Goal: Information Seeking & Learning: Learn about a topic

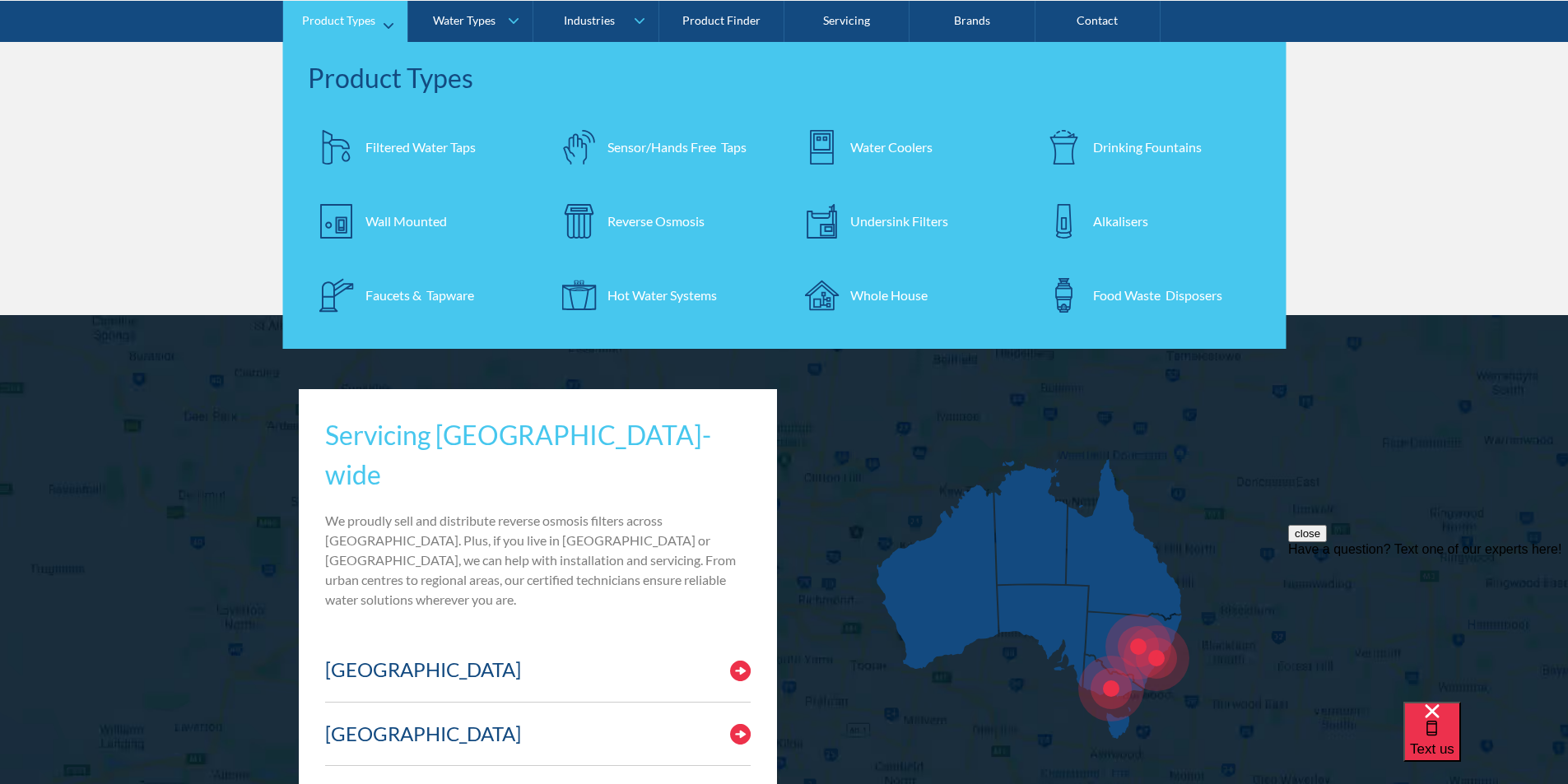
click at [877, 150] on div "Water Coolers" at bounding box center [891, 146] width 82 height 19
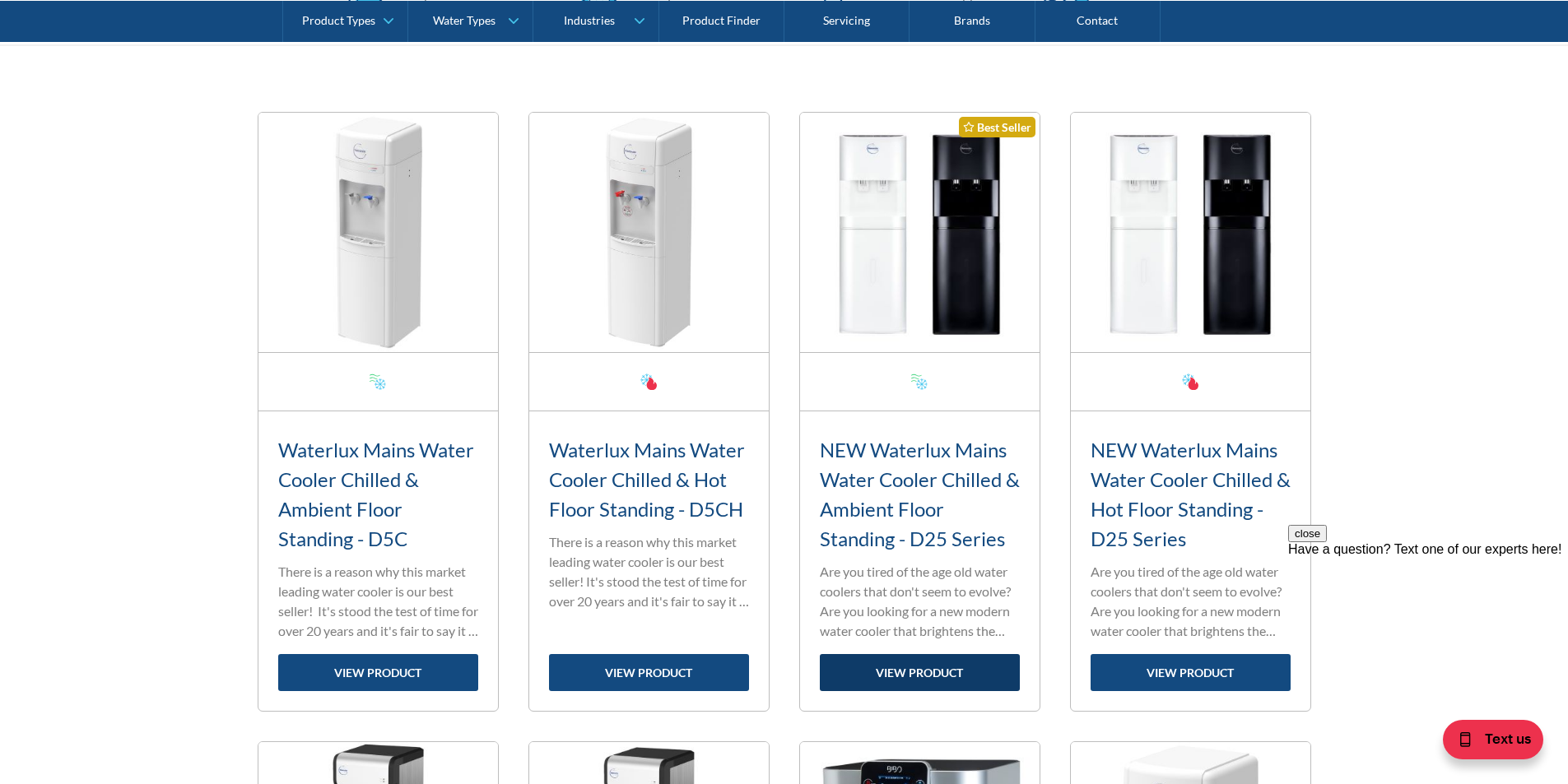
click at [930, 672] on link "view product" at bounding box center [920, 673] width 200 height 37
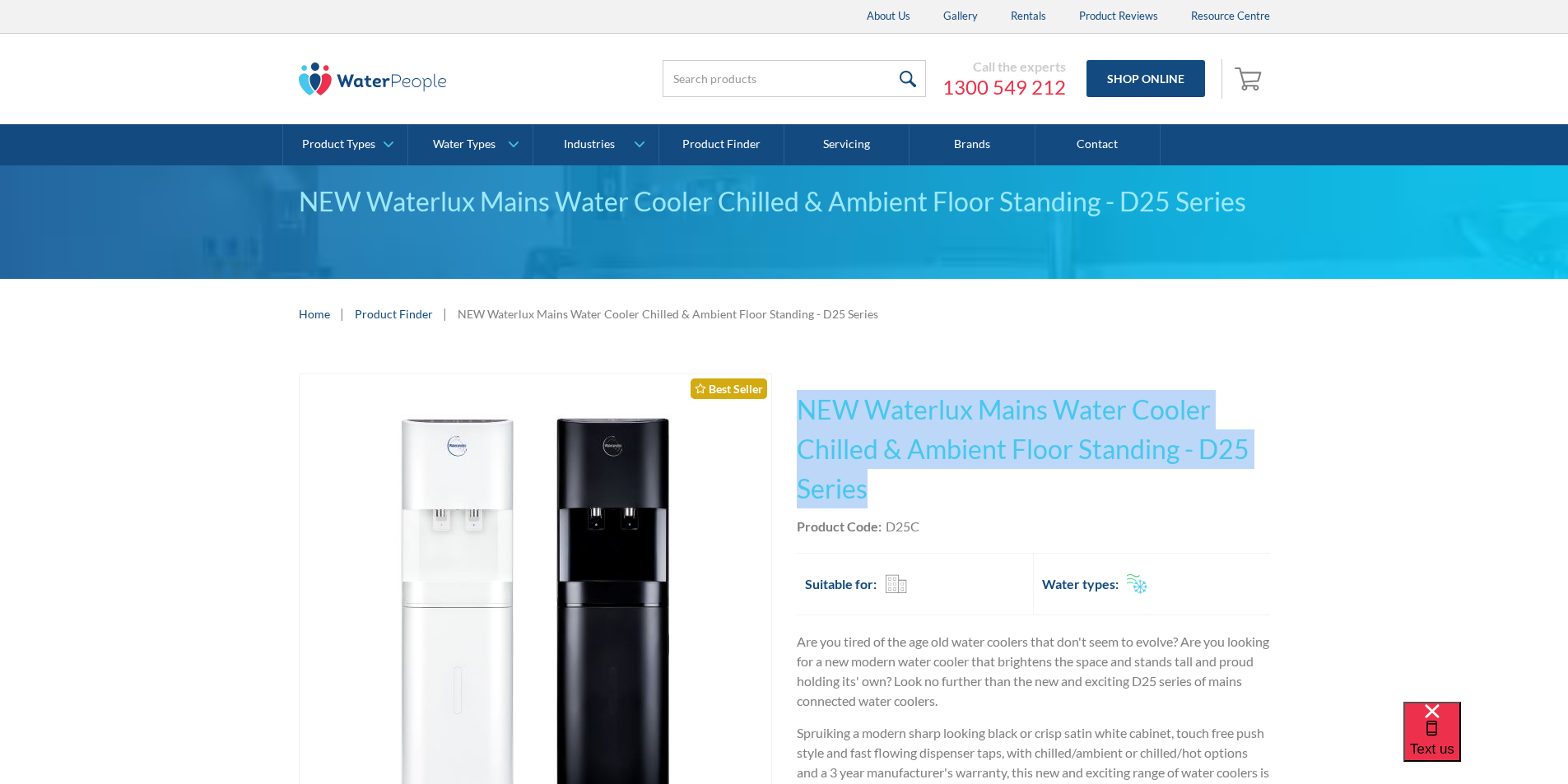
drag, startPoint x: 866, startPoint y: 490, endPoint x: 784, endPoint y: 417, distance: 109.8
click at [784, 416] on div "Play video Fits Most Brands Best Seller No items found. This tap design is incl…" at bounding box center [784, 707] width 971 height 668
copy div "No items found. This tap design is included in our standard range tap options w…"
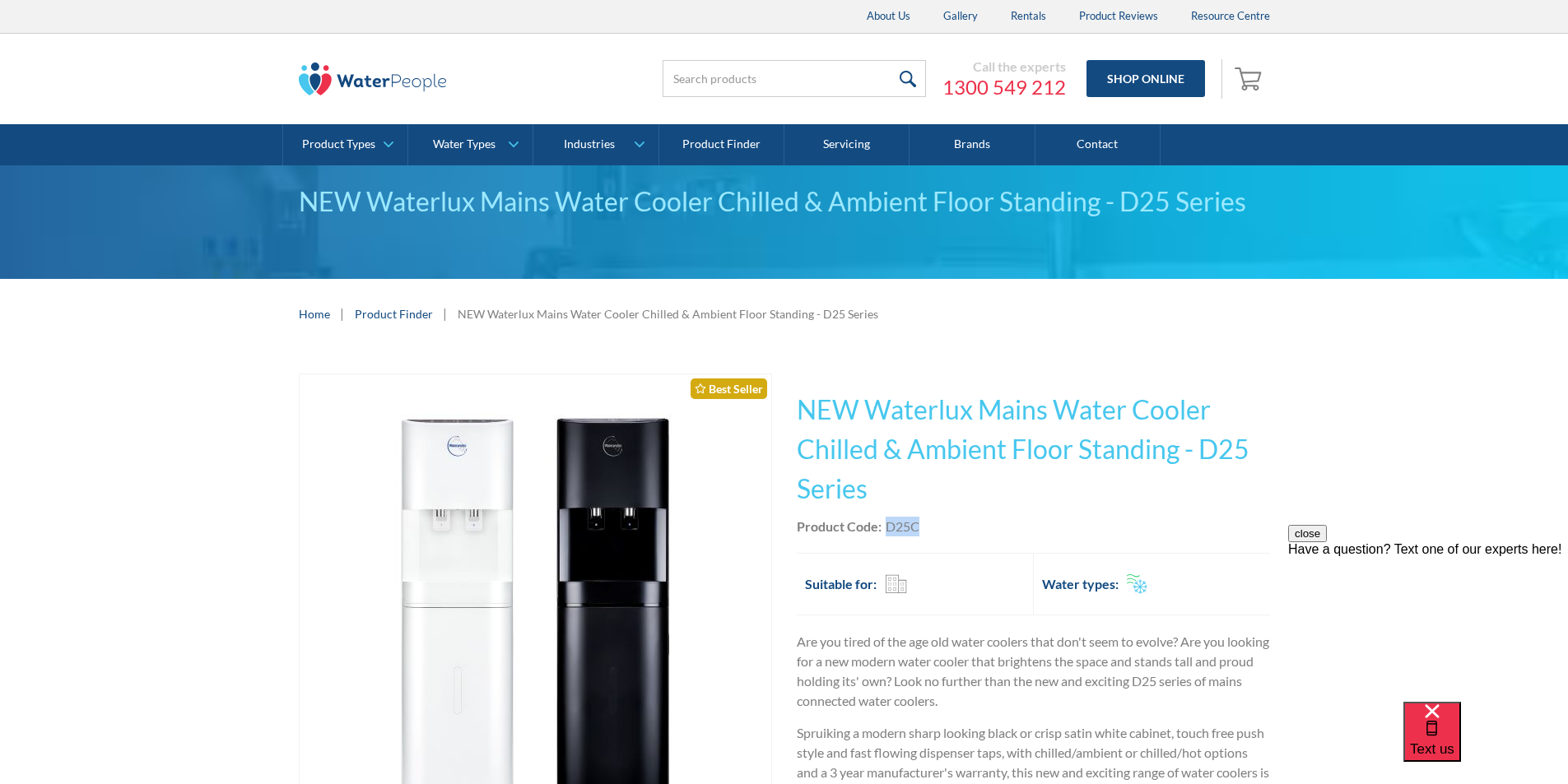
drag, startPoint x: 927, startPoint y: 523, endPoint x: 888, endPoint y: 526, distance: 39.1
click at [888, 526] on div "Product Code: D25C" at bounding box center [1033, 526] width 473 height 19
copy div "D25C"
